Goal: Information Seeking & Learning: Learn about a topic

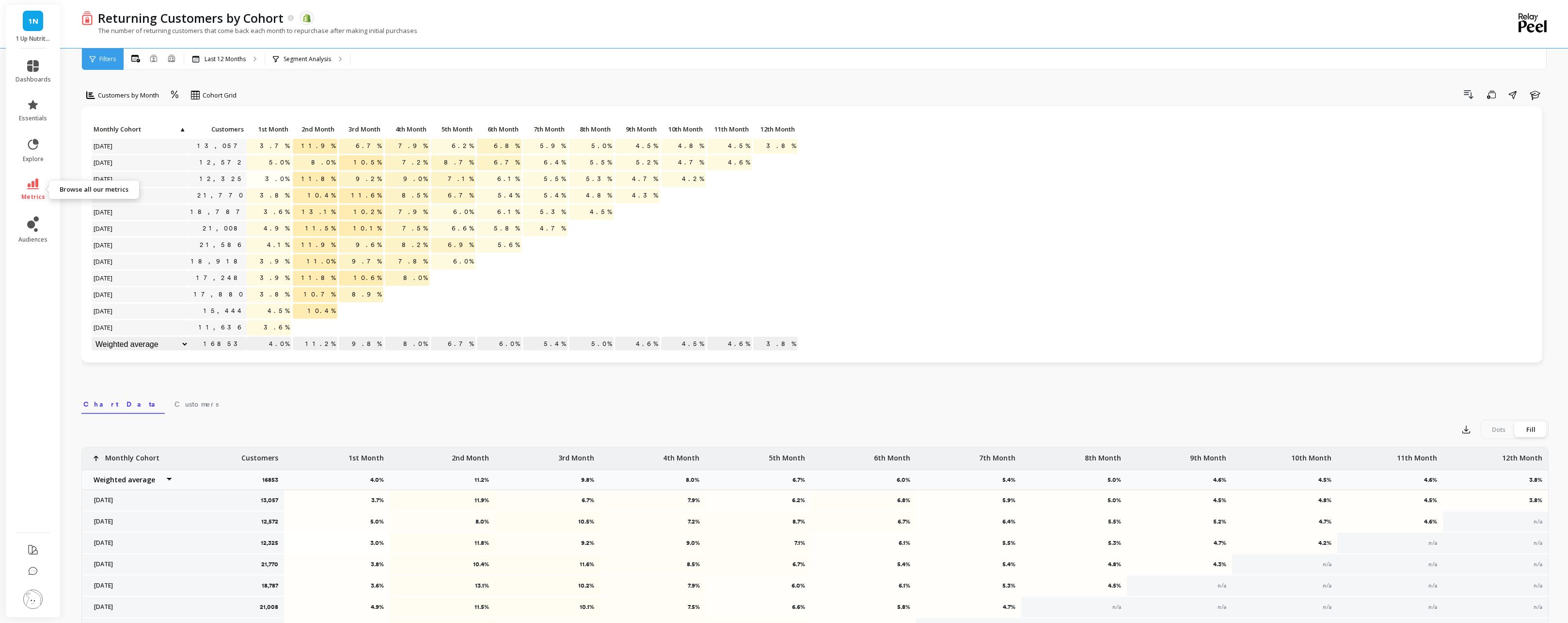
click at [27, 182] on icon at bounding box center [32, 183] width 11 height 11
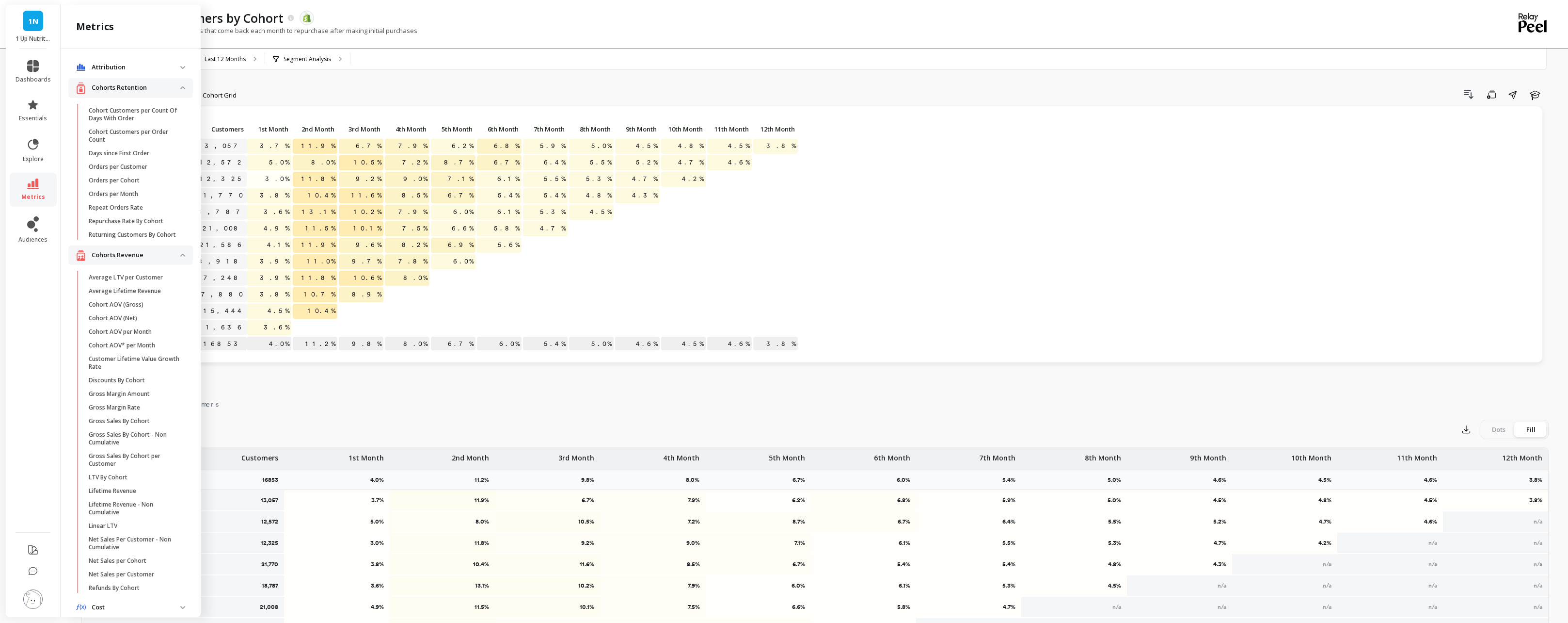
click at [102, 222] on p "Repurchase Rate By Cohort" at bounding box center [126, 221] width 75 height 8
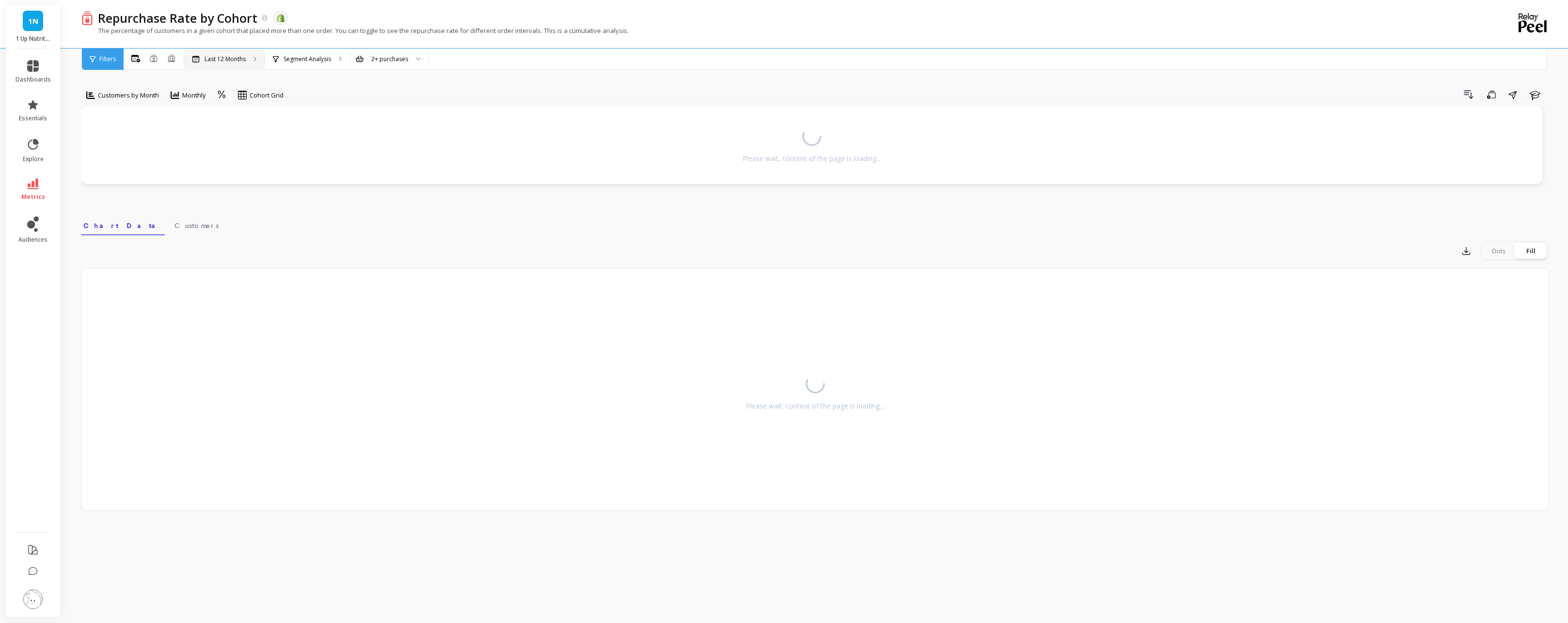
click at [227, 60] on p "Last 12 Months" at bounding box center [225, 59] width 41 height 8
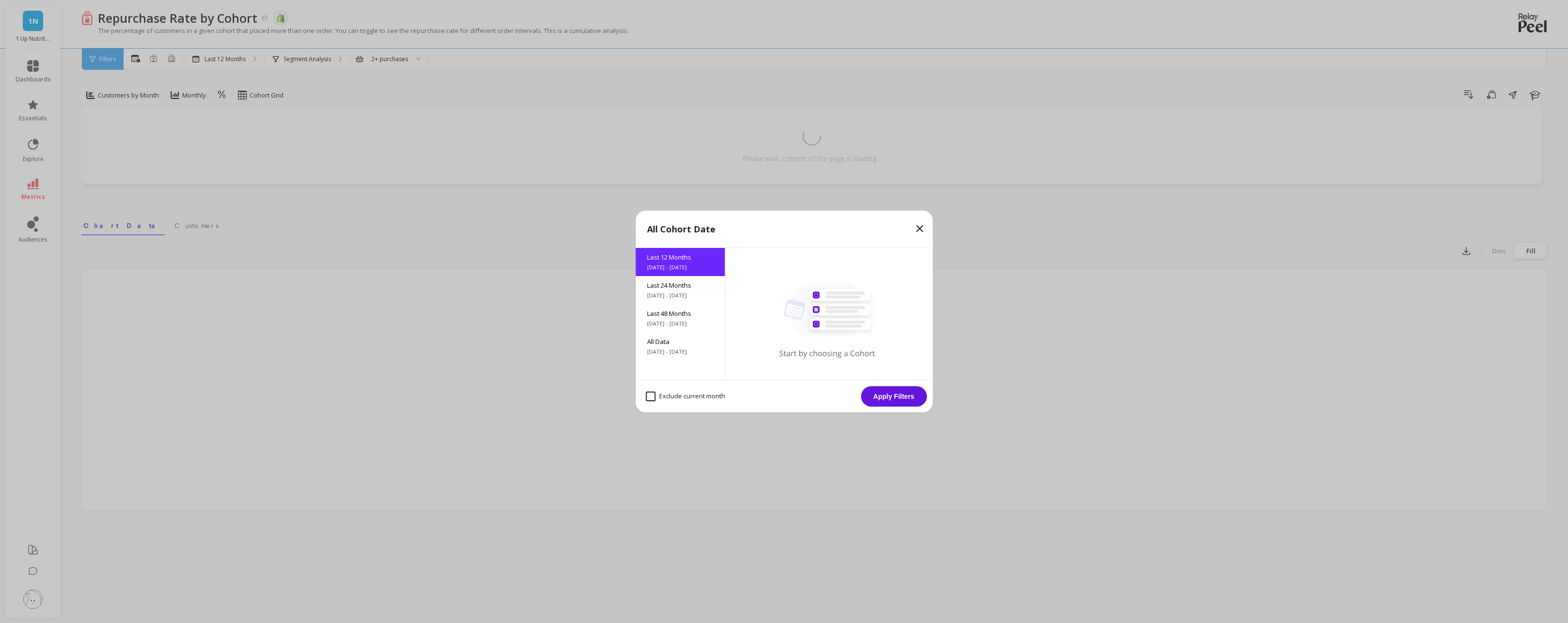
drag, startPoint x: 919, startPoint y: 228, endPoint x: 914, endPoint y: 230, distance: 5.4
click at [919, 228] on icon at bounding box center [919, 229] width 6 height 6
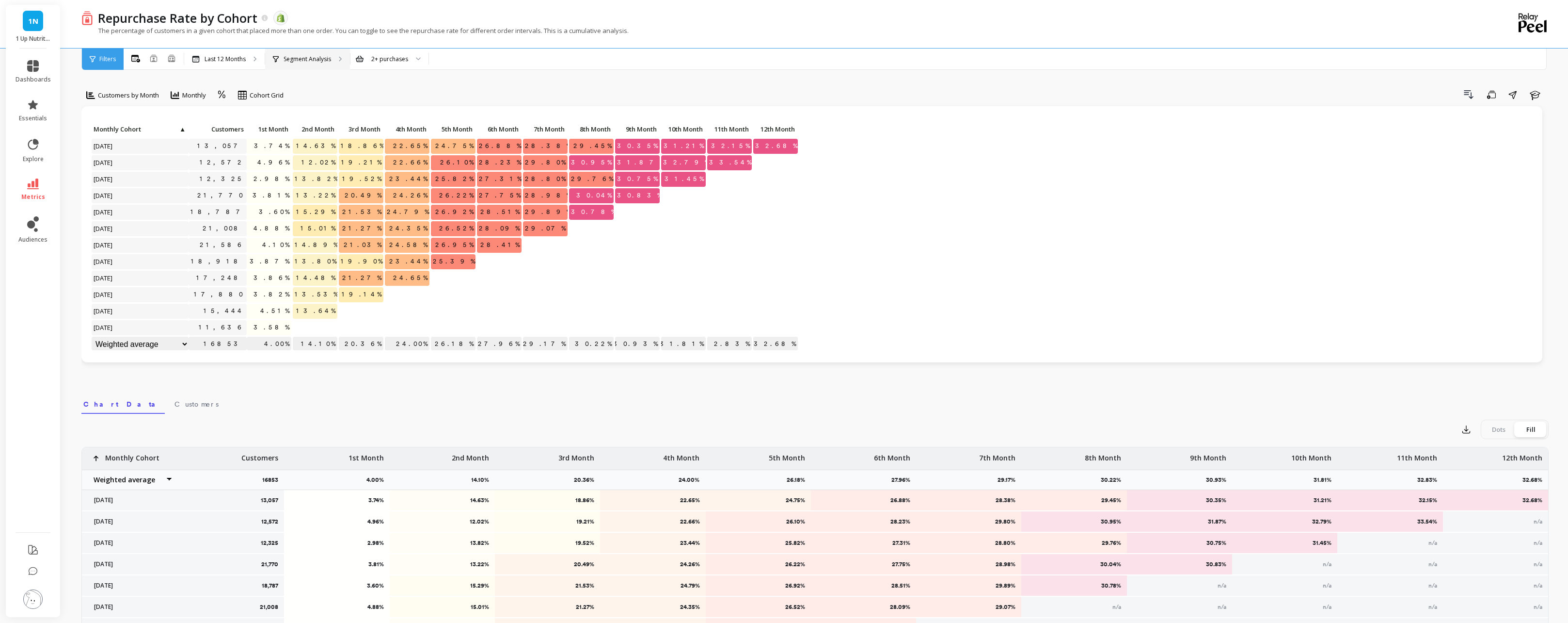
click at [293, 57] on p "Segment Analysis" at bounding box center [307, 59] width 47 height 8
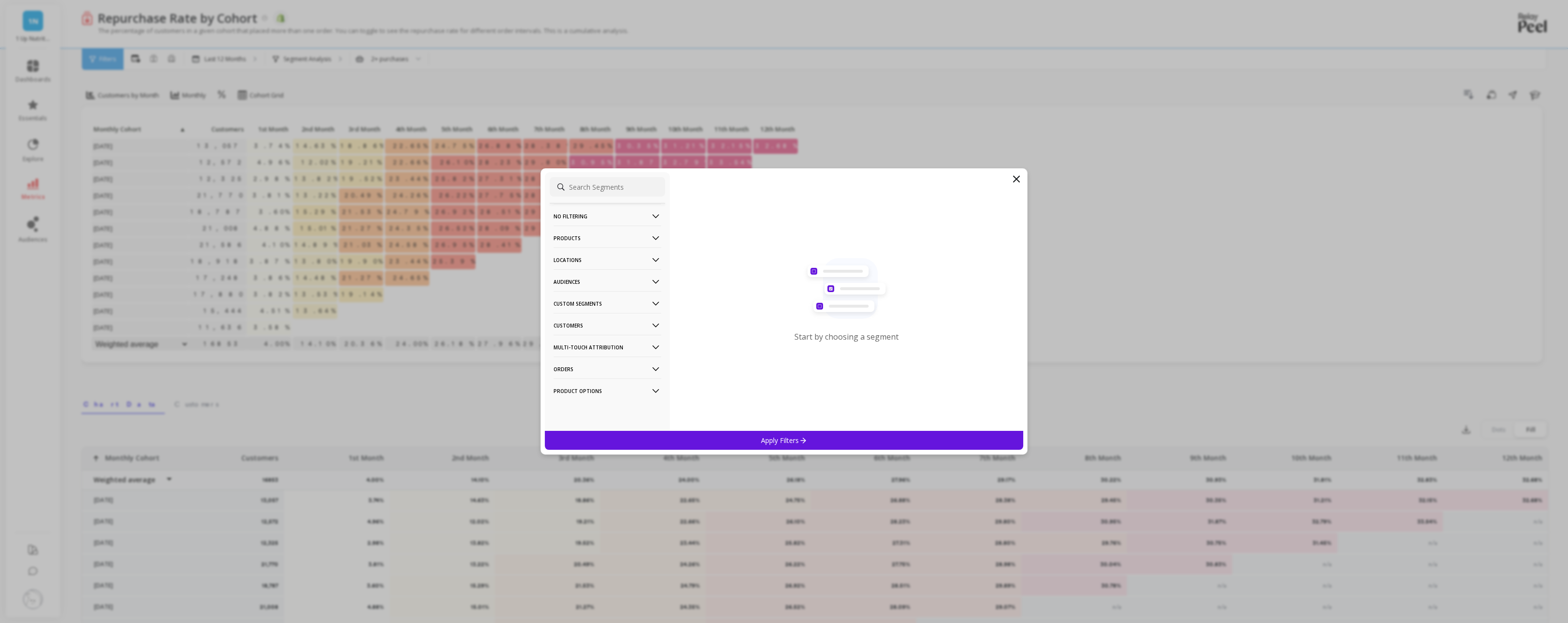
drag, startPoint x: 592, startPoint y: 238, endPoint x: 596, endPoint y: 250, distance: 12.6
click at [592, 238] on p "Products" at bounding box center [607, 238] width 108 height 25
drag, startPoint x: 570, startPoint y: 324, endPoint x: 649, endPoint y: 214, distance: 135.4
click at [570, 324] on div "SKUs" at bounding box center [608, 325] width 116 height 16
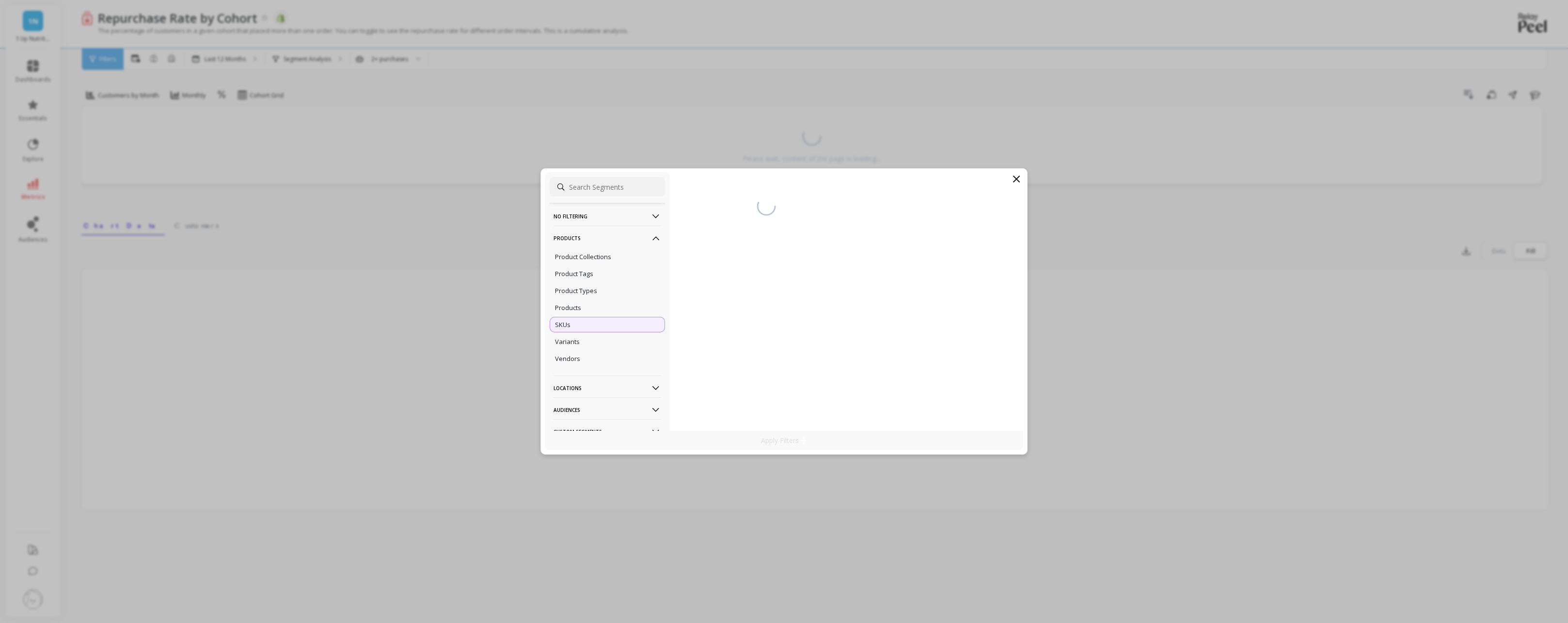
click at [632, 193] on input at bounding box center [608, 186] width 116 height 19
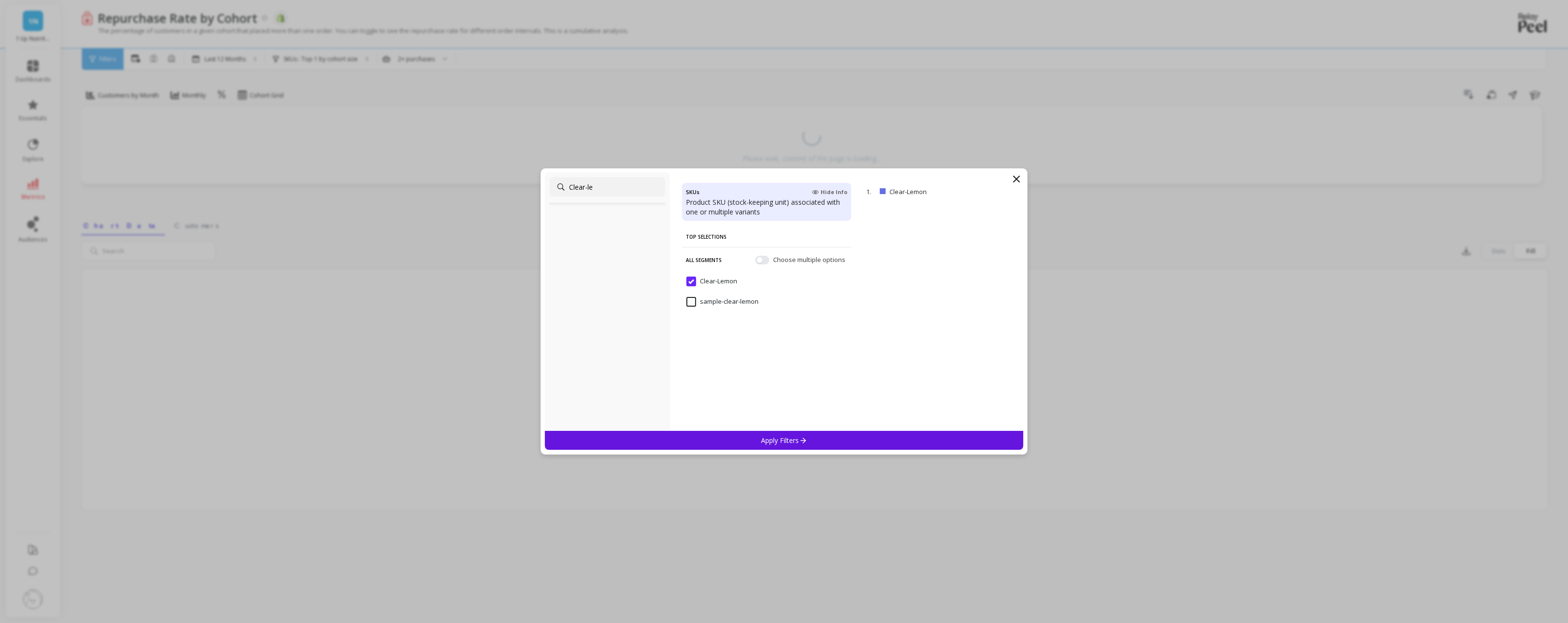
type input "Clear-le"
drag, startPoint x: 778, startPoint y: 437, endPoint x: 745, endPoint y: 418, distance: 38.1
click at [778, 437] on p "Apply Filters" at bounding box center [783, 440] width 46 height 9
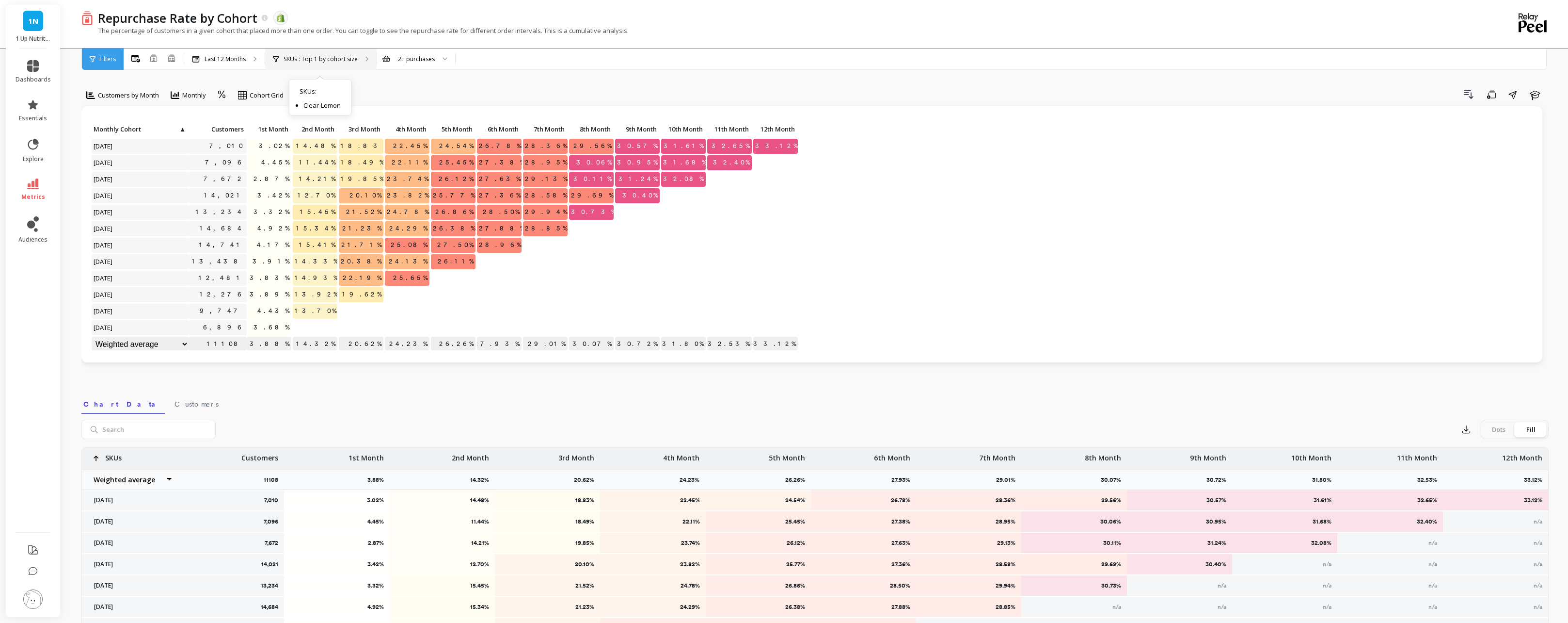
click at [309, 58] on p "SKUs : Top 1 by cohort size" at bounding box center [320, 59] width 74 height 8
click at [240, 59] on p "Last 12 Months" at bounding box center [225, 59] width 41 height 8
click at [460, 289] on p at bounding box center [453, 291] width 44 height 7
click at [238, 55] on p "Last 12 Months" at bounding box center [225, 59] width 41 height 8
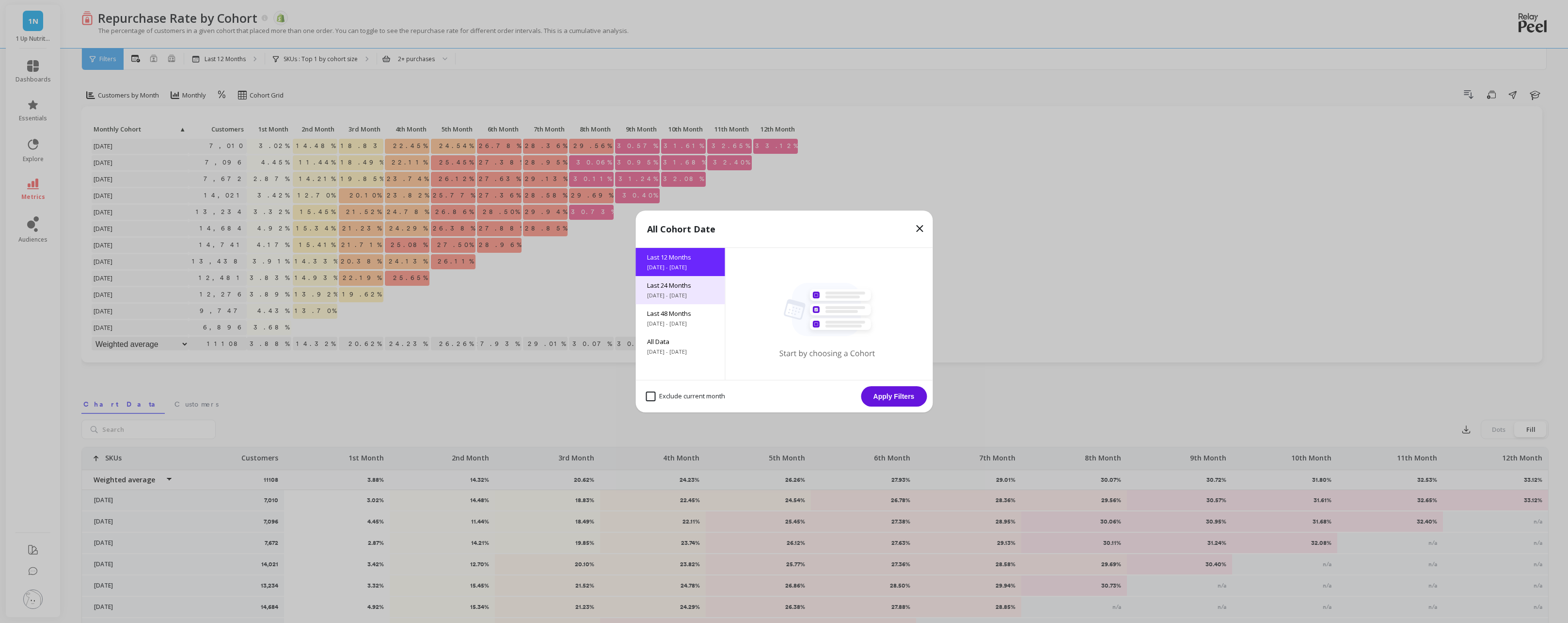
click at [660, 294] on span "[DATE] - [DATE]" at bounding box center [680, 295] width 66 height 8
click at [882, 394] on button "Apply Filters" at bounding box center [893, 396] width 66 height 20
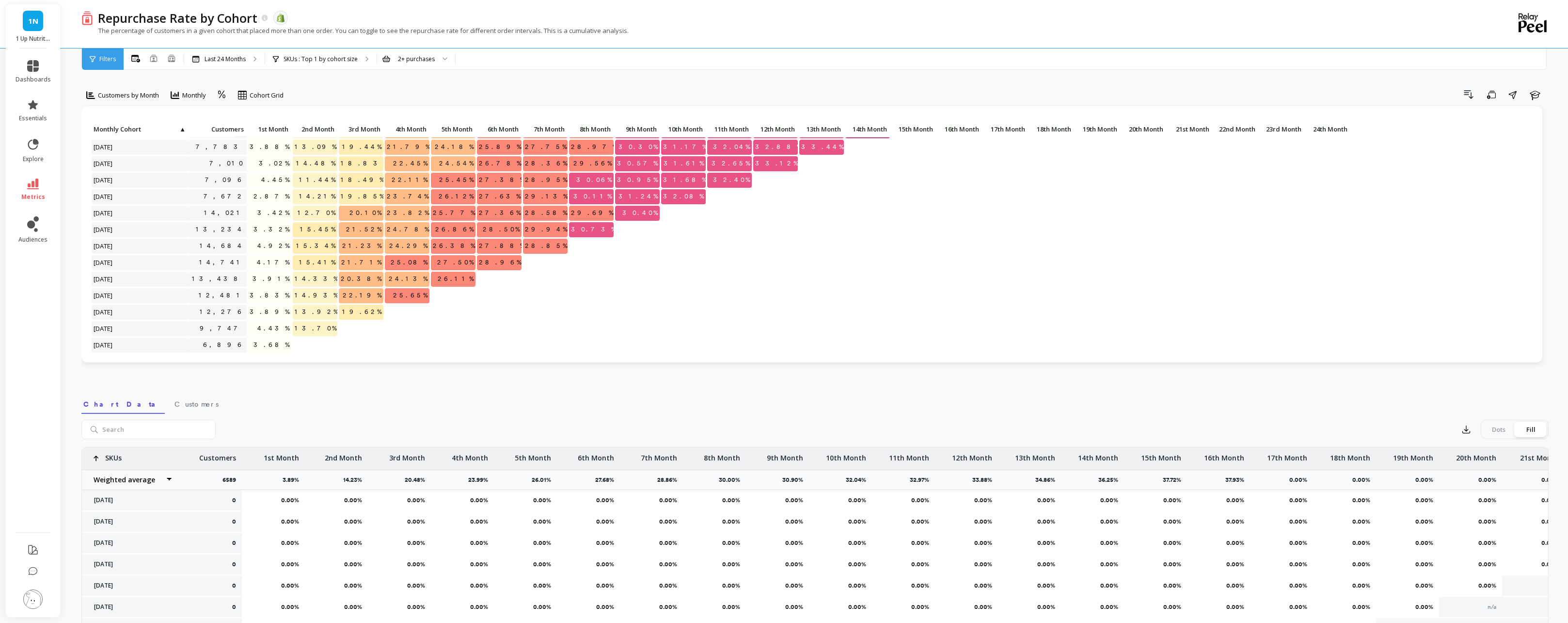
scroll to position [184, 0]
